Goal: Task Accomplishment & Management: Manage account settings

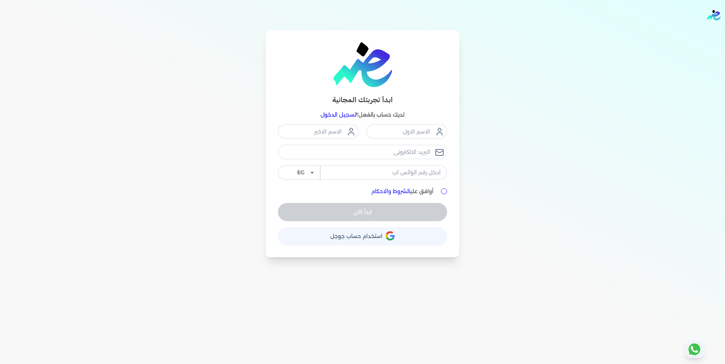
click at [151, 313] on div "Toggle Navigation الاسعار العمولات مساعدة خدمة العملاء دليل المستخدم تسجيل الدخ…" at bounding box center [362, 182] width 725 height 364
click at [336, 116] on link "تسجيل الدخول" at bounding box center [339, 114] width 36 height 7
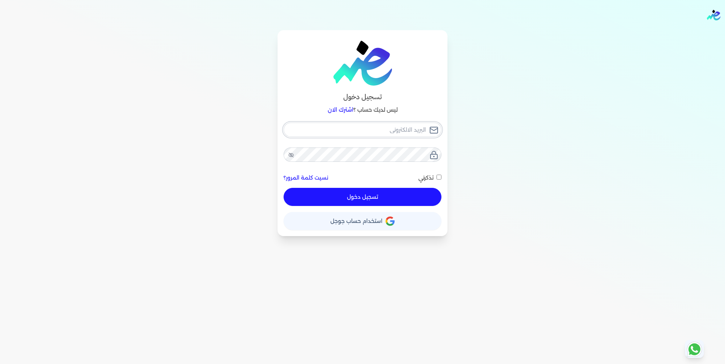
click at [382, 131] on input "email" at bounding box center [363, 130] width 158 height 14
click at [360, 129] on input "email" at bounding box center [363, 130] width 158 height 14
click at [360, 127] on input "email" at bounding box center [363, 130] width 158 height 14
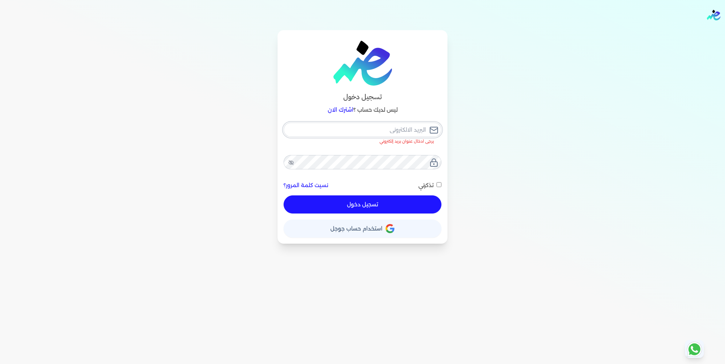
click at [389, 127] on input "email" at bounding box center [363, 130] width 158 height 14
click at [276, 303] on div "Toggle Navigation الاسعار العمولات مساعدة خدمة العملاء دليل المستخدم تسجيل الدخ…" at bounding box center [362, 182] width 725 height 364
click at [390, 131] on input "email" at bounding box center [363, 130] width 158 height 14
paste input "[PERSON_NAME][EMAIL_ADDRESS][DOMAIN_NAME]"
type input "[PERSON_NAME][EMAIL_ADDRESS][DOMAIN_NAME]"
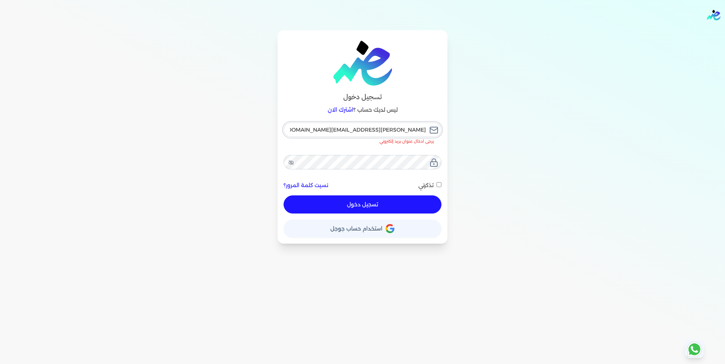
checkbox input "false"
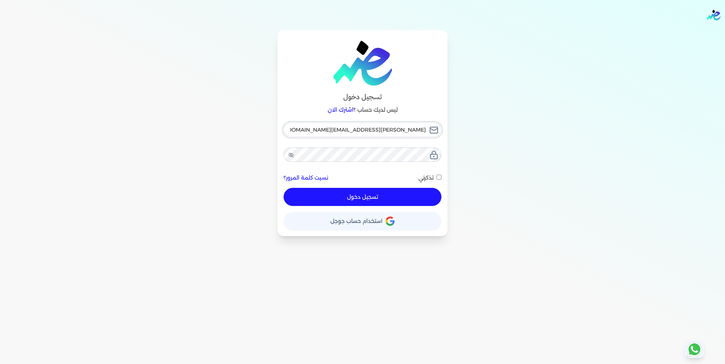
type input "[PERSON_NAME][EMAIL_ADDRESS][DOMAIN_NAME]"
click at [370, 176] on div "نسيت كلمة المرور؟ تذكرني" at bounding box center [363, 178] width 158 height 8
click at [368, 195] on button "تسجيل دخول" at bounding box center [363, 197] width 158 height 18
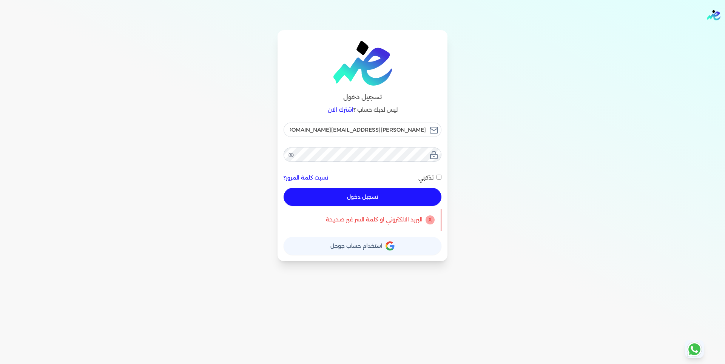
click at [368, 195] on button "تسجيل دخول" at bounding box center [363, 197] width 158 height 18
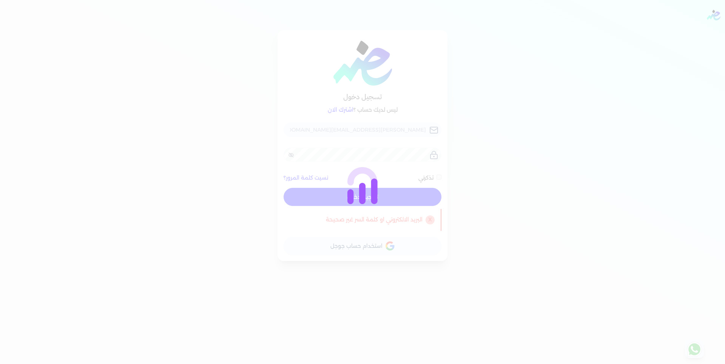
checkbox input "false"
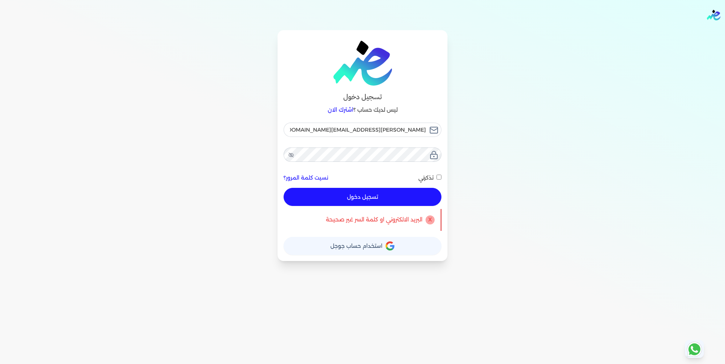
click at [306, 178] on link "نسيت كلمة المرور؟" at bounding box center [306, 178] width 45 height 8
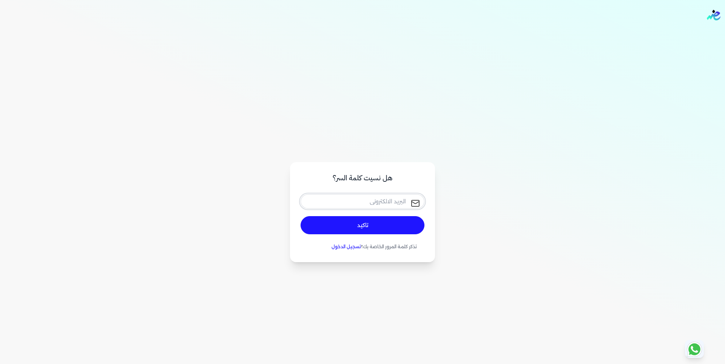
click at [367, 203] on input "email" at bounding box center [363, 202] width 124 height 14
paste input "[PERSON_NAME][EMAIL_ADDRESS][DOMAIN_NAME]"
type input "[PERSON_NAME][EMAIL_ADDRESS][DOMAIN_NAME]"
click at [362, 230] on button "تاكيد" at bounding box center [363, 225] width 124 height 18
